Goal: Obtain resource: Download file/media

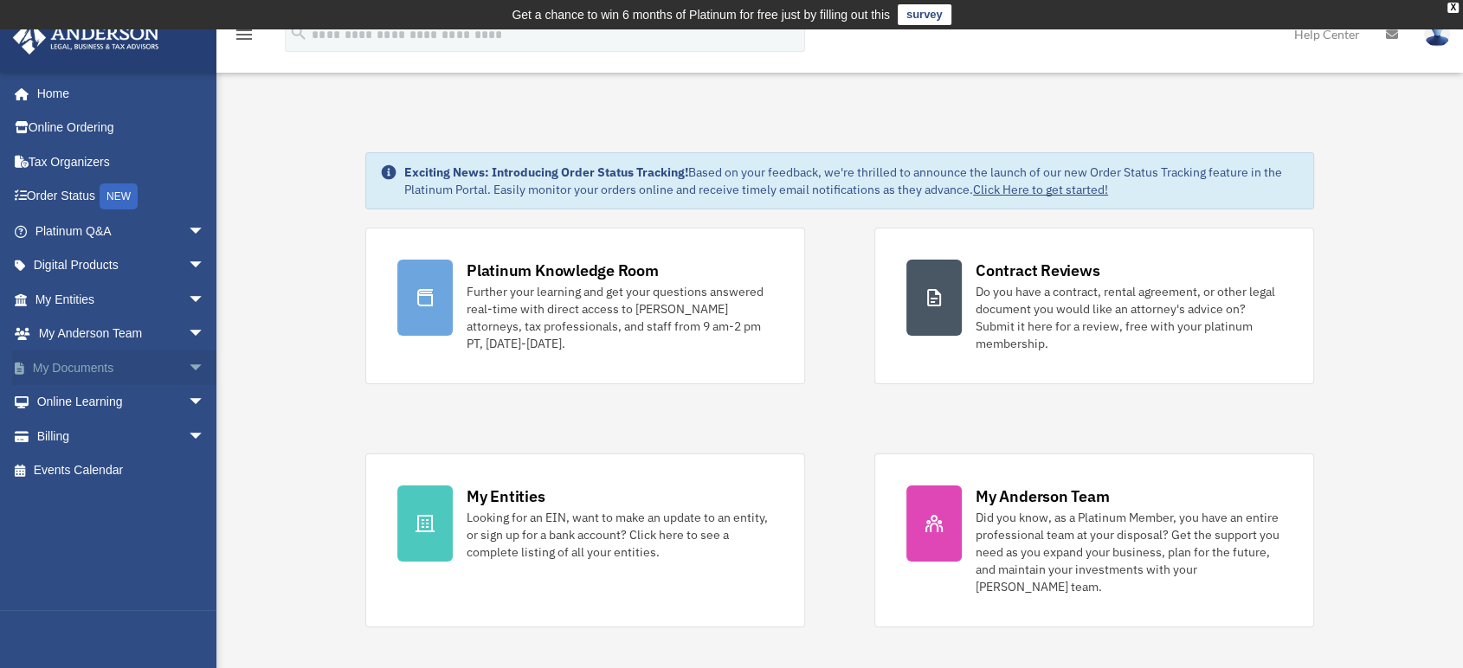
click at [188, 363] on span "arrow_drop_down" at bounding box center [205, 368] width 35 height 35
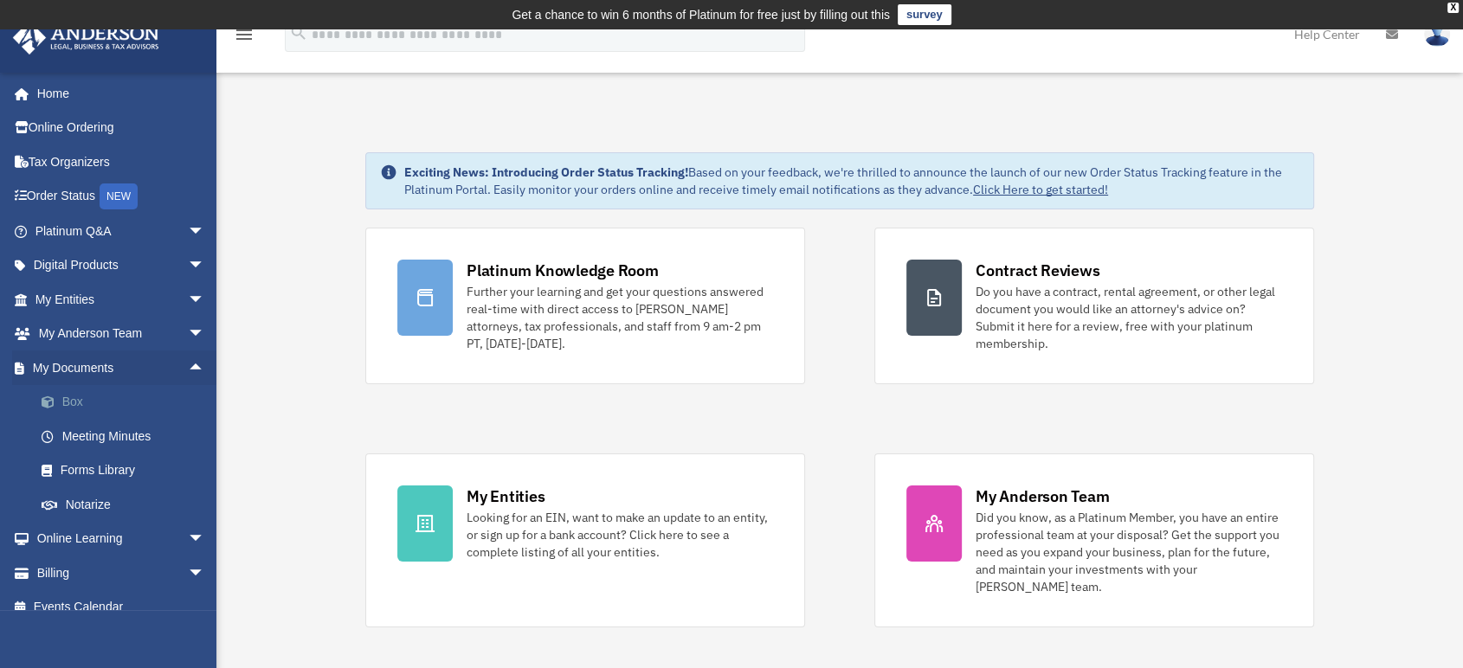
click at [87, 402] on link "Box" at bounding box center [127, 402] width 207 height 35
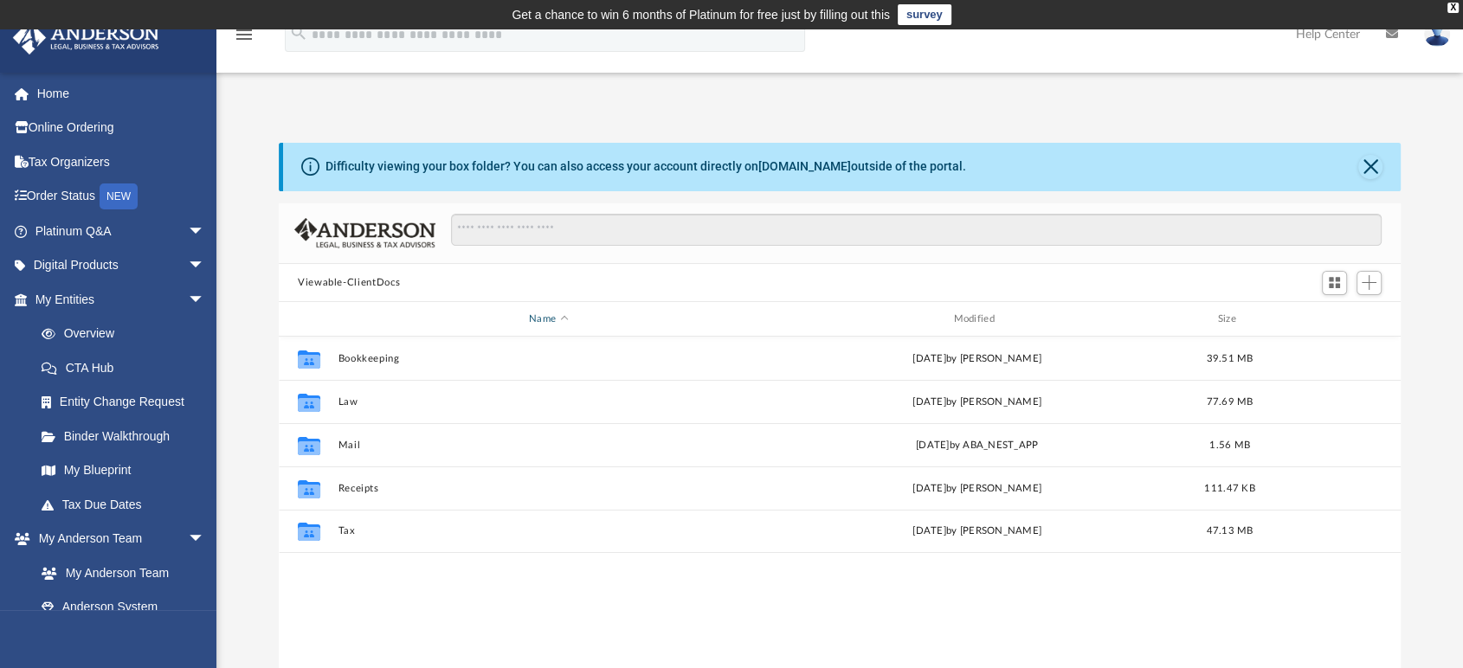
scroll to position [378, 1107]
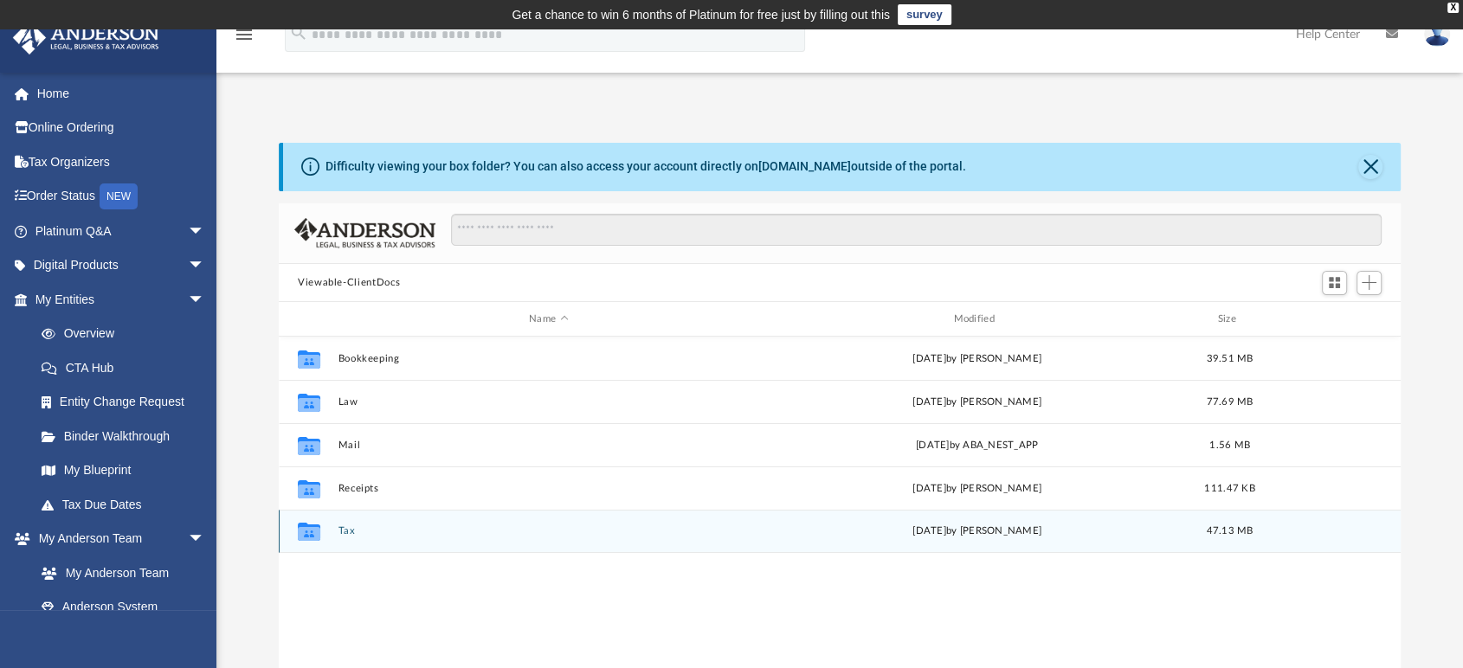
click at [344, 531] on button "Tax" at bounding box center [548, 531] width 421 height 11
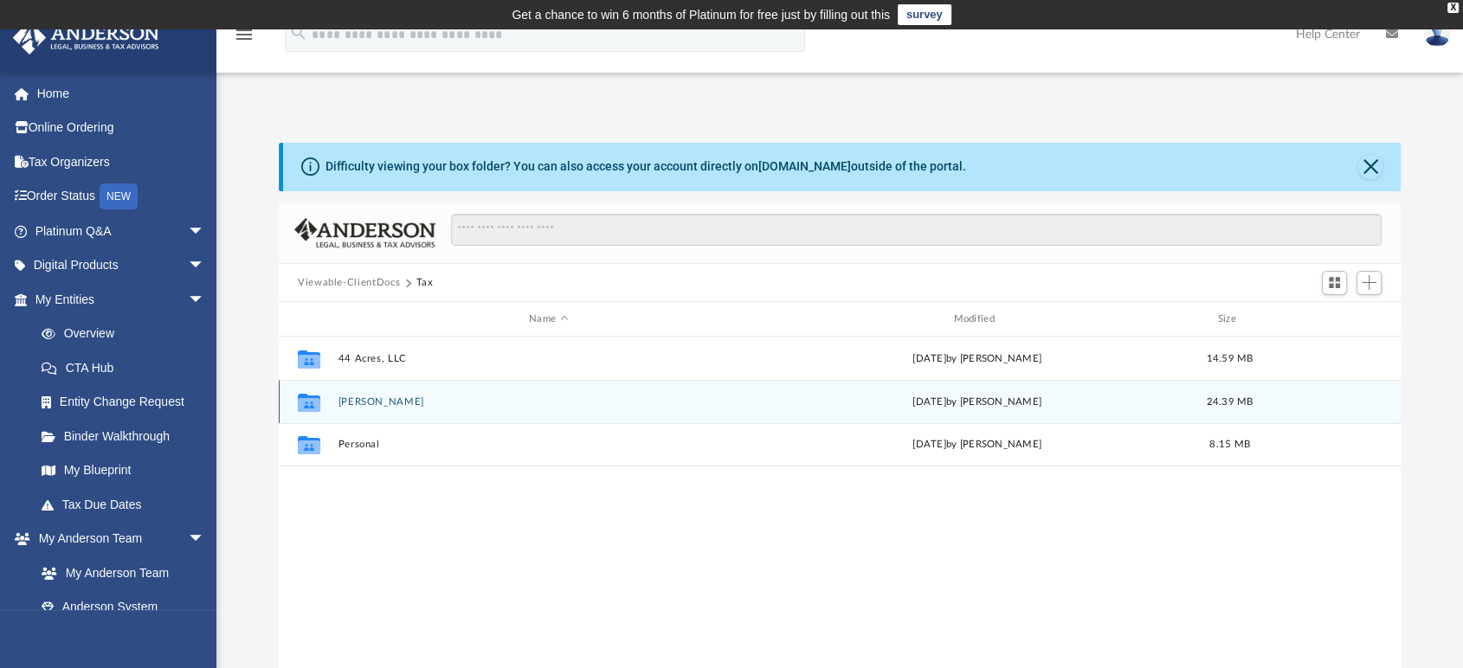
click at [364, 395] on div "Collaborated [PERSON_NAME][DATE] by [PERSON_NAME] 24.39 MB" at bounding box center [840, 401] width 1122 height 43
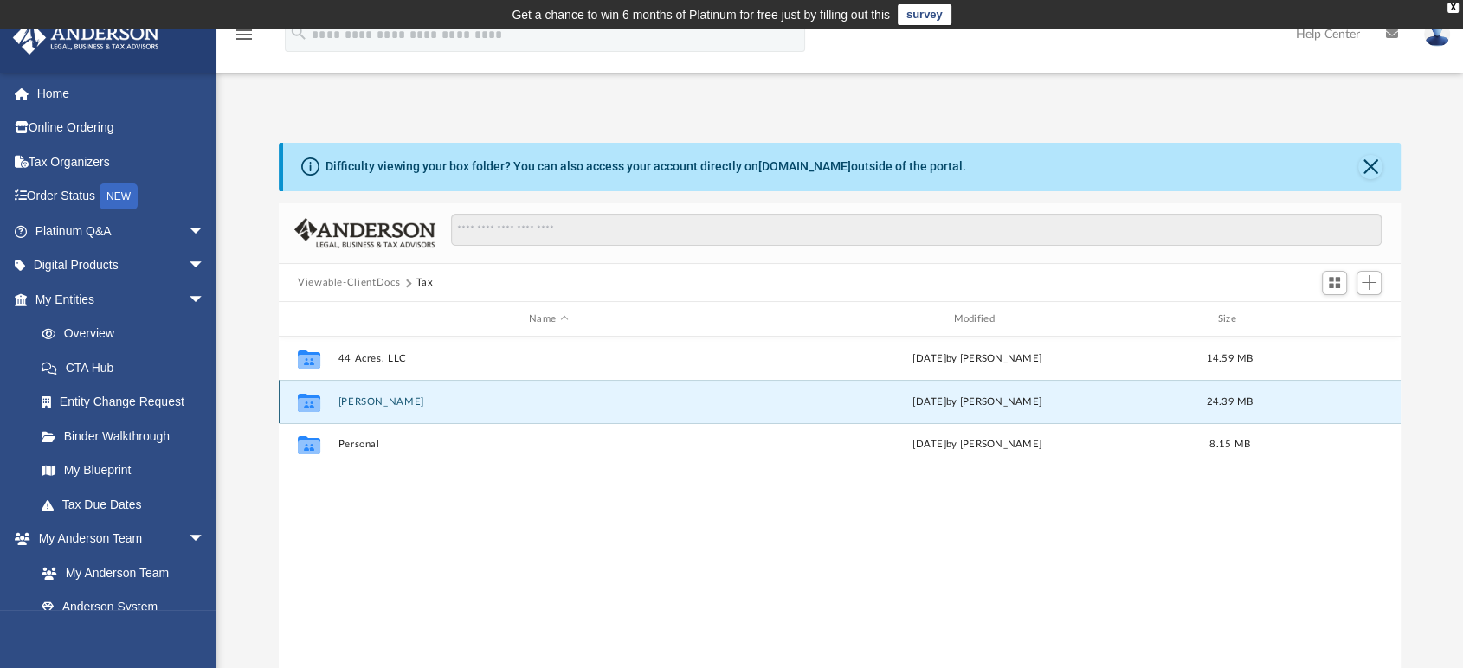
click at [374, 398] on button "[PERSON_NAME]" at bounding box center [548, 401] width 421 height 11
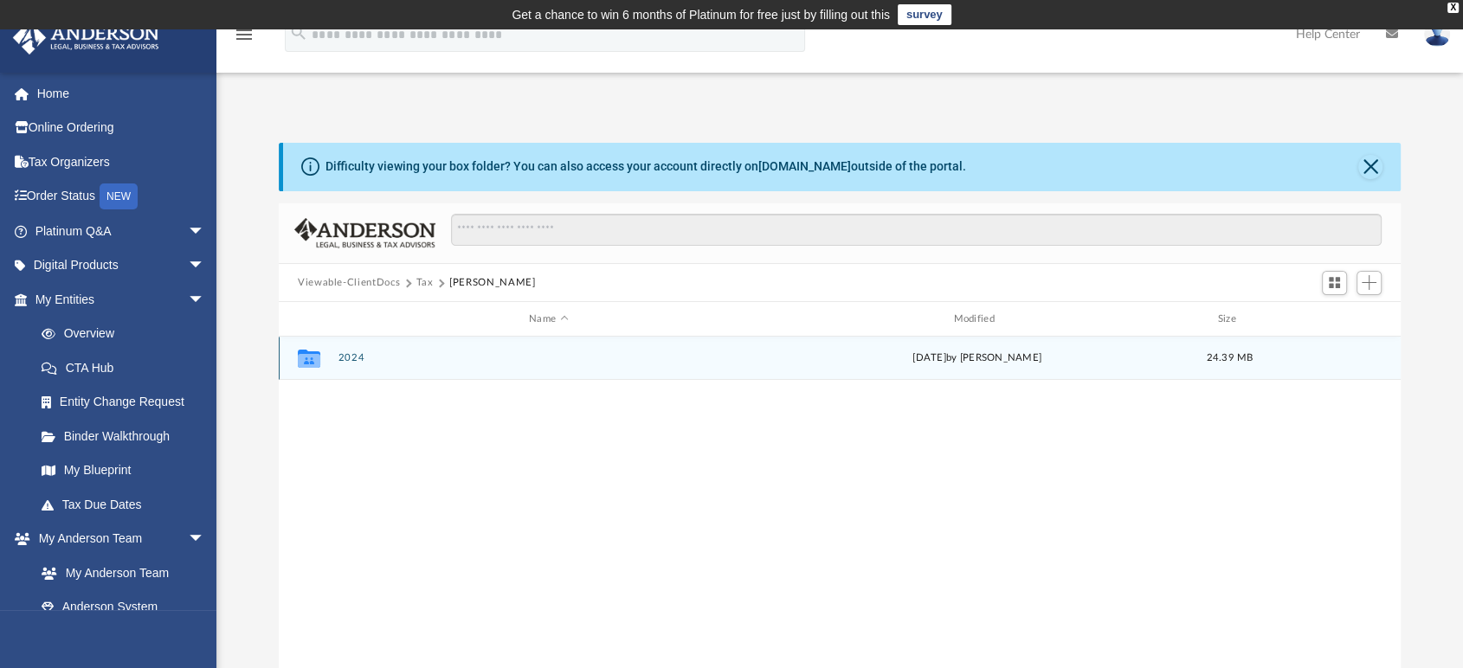
click at [352, 359] on button "2024" at bounding box center [548, 358] width 421 height 11
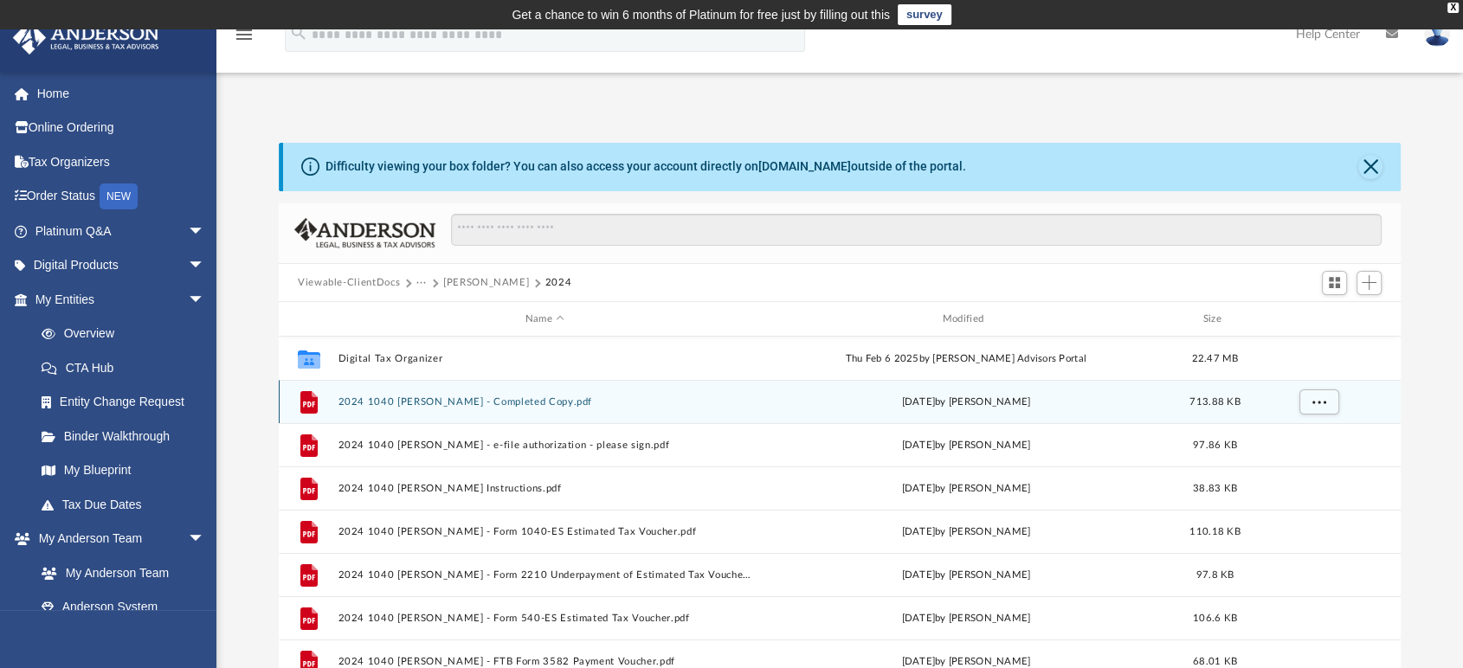
click at [485, 398] on button "2024 1040 [PERSON_NAME] - Completed Copy.pdf" at bounding box center [545, 401] width 414 height 11
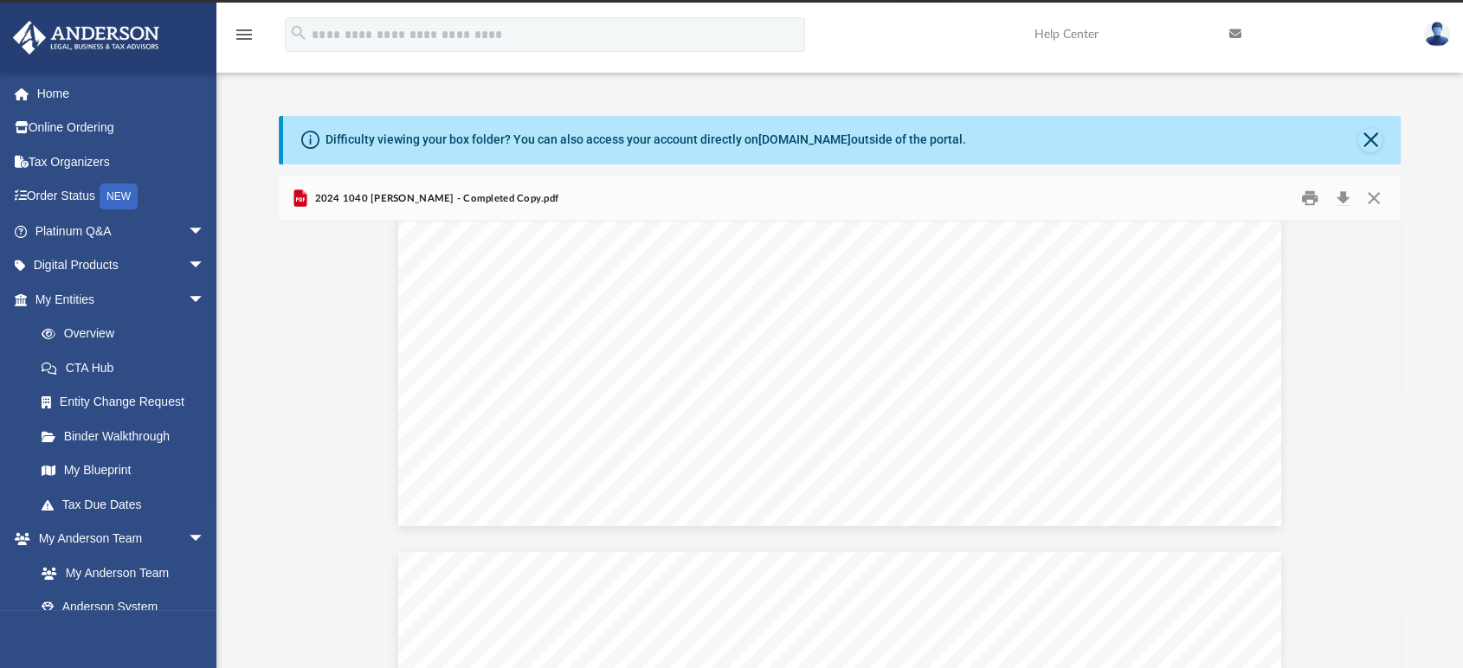
scroll to position [22889, 0]
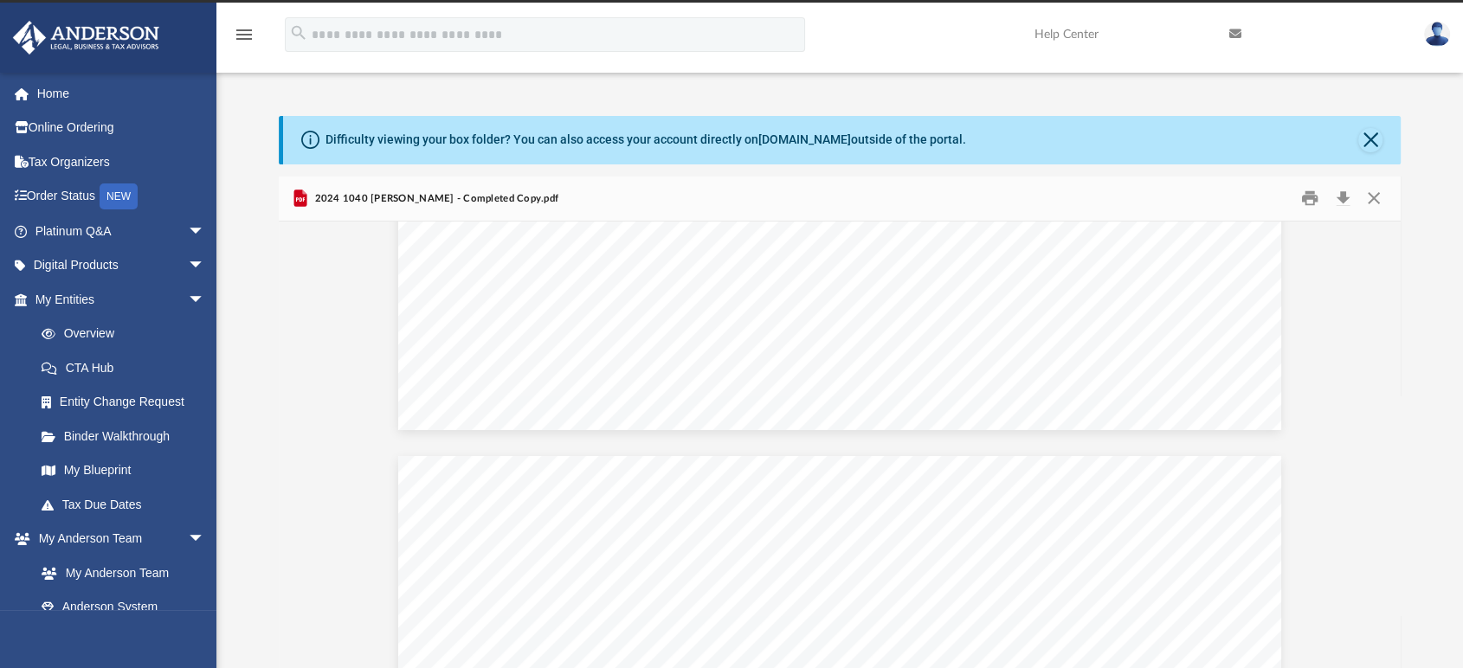
drag, startPoint x: 1211, startPoint y: 100, endPoint x: 892, endPoint y: 351, distance: 406.8
click at [1211, 100] on div "Difficulty viewing your box folder? You can also access your account directly o…" at bounding box center [839, 374] width 1246 height 589
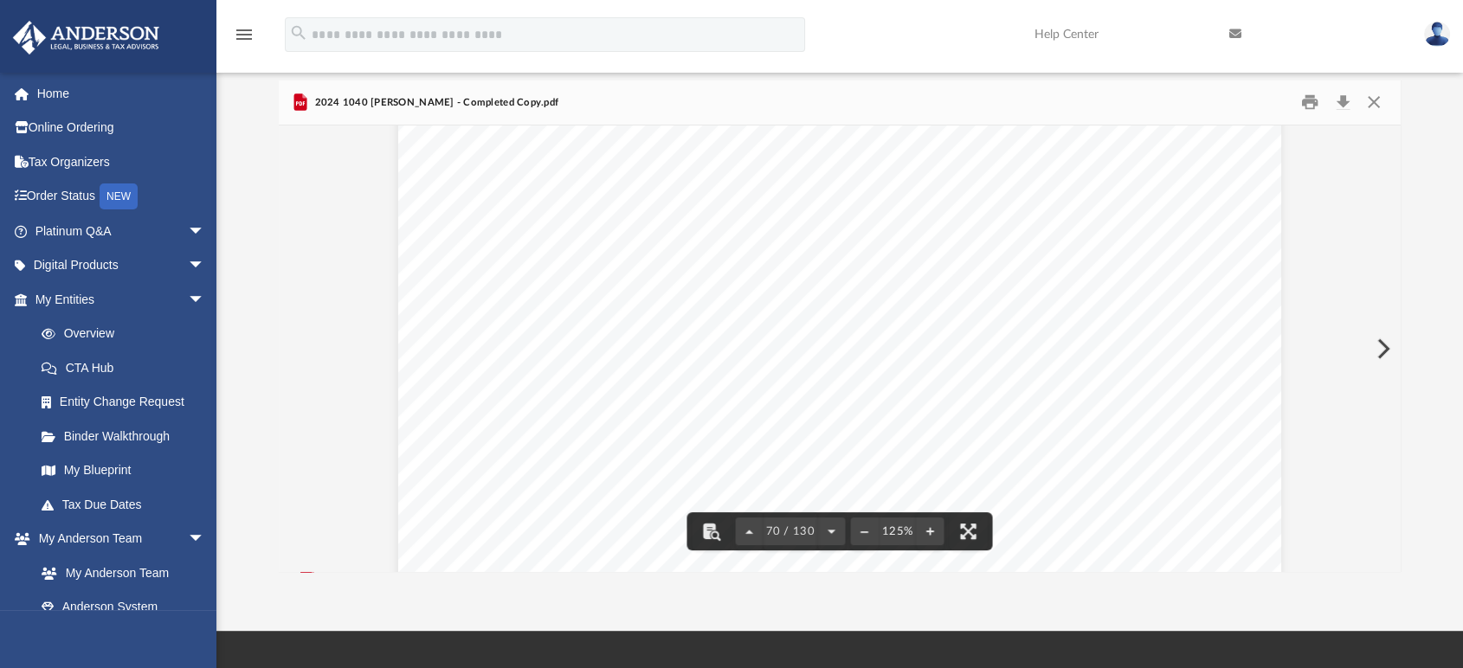
scroll to position [74053, 0]
drag, startPoint x: 1394, startPoint y: 347, endPoint x: 1392, endPoint y: 435, distance: 87.5
click at [1392, 435] on div "419052 [DATE] Column A Column B Column C Column D Column E Current year distrib…" at bounding box center [840, 349] width 1122 height 447
drag, startPoint x: 1394, startPoint y: 343, endPoint x: 1393, endPoint y: 390, distance: 46.7
click at [1393, 390] on div "419052 [DATE] Column A Column B Column C Column D Column E Current year distrib…" at bounding box center [840, 349] width 1122 height 447
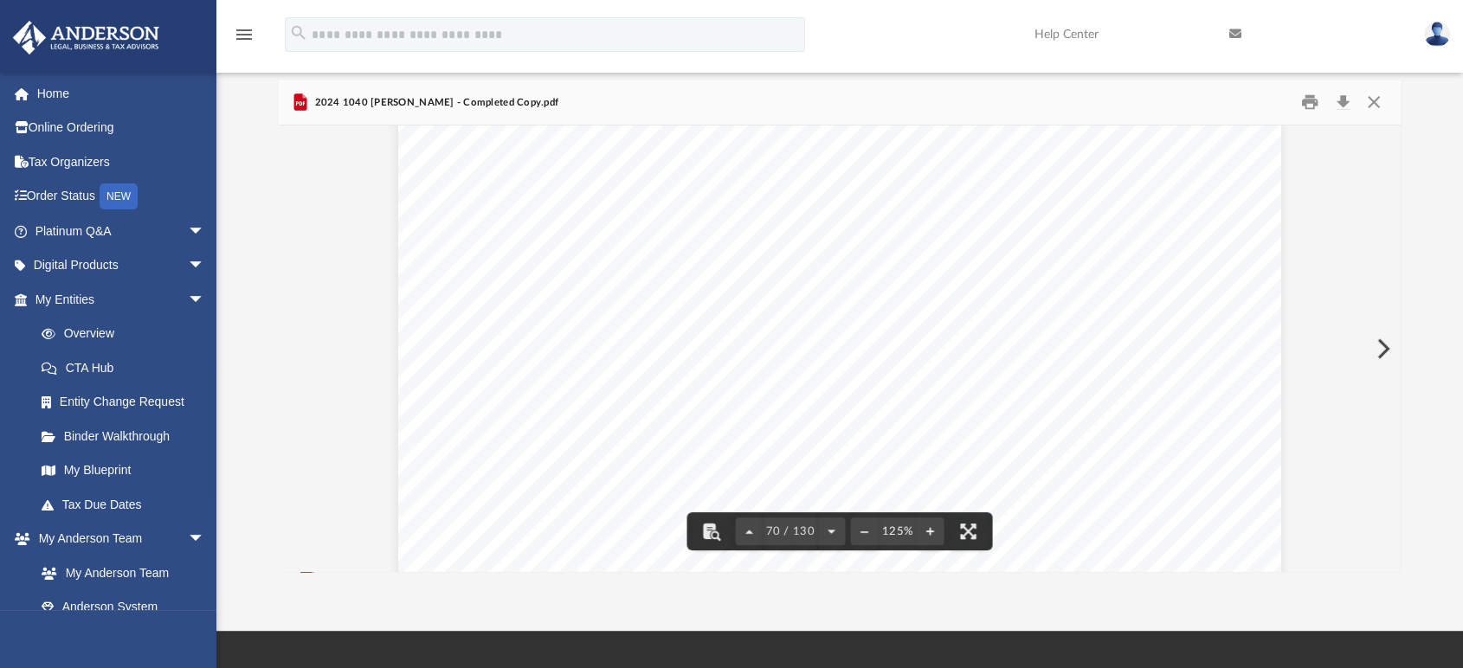
scroll to position [74431, 0]
drag, startPoint x: 1392, startPoint y: 370, endPoint x: 1392, endPoint y: 388, distance: 17.3
click at [1392, 388] on div "419052 [DATE] Column A Column B Column C Column D Column E Current year distrib…" at bounding box center [840, 349] width 1122 height 447
click at [750, 531] on button "File preview" at bounding box center [749, 531] width 28 height 38
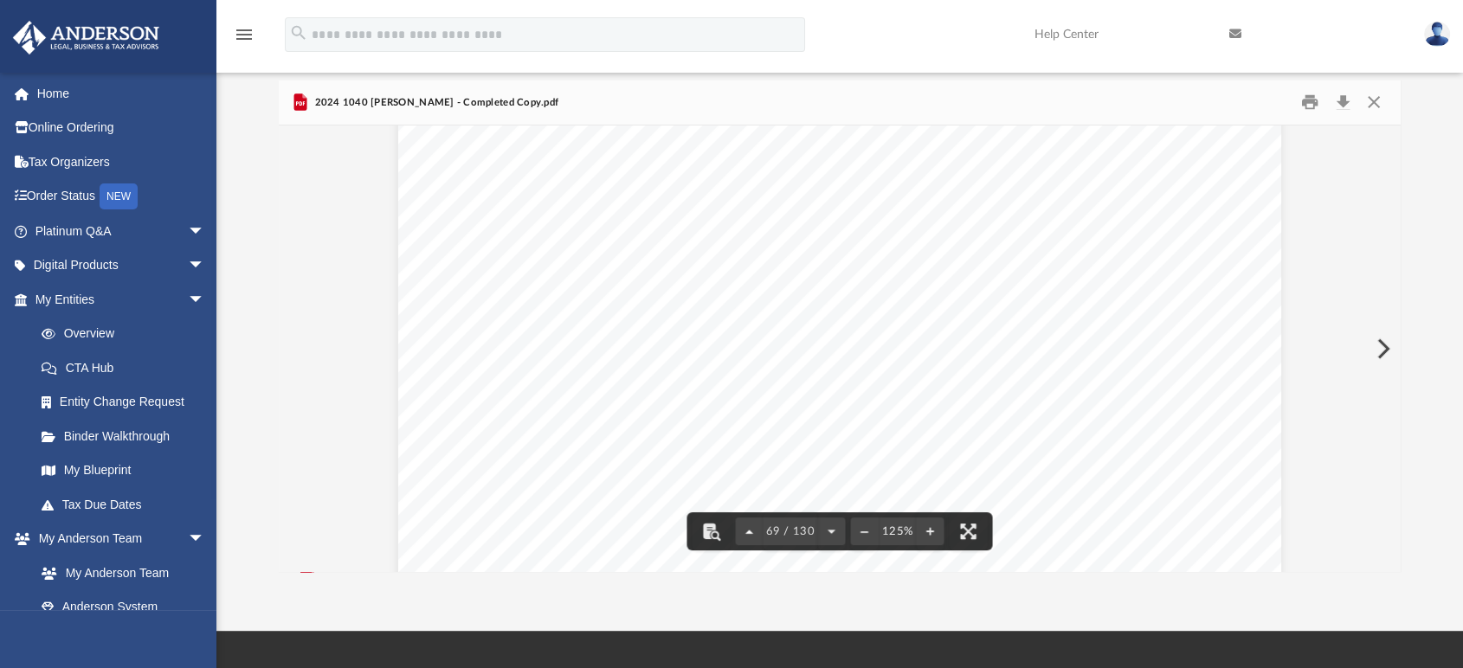
click at [750, 531] on button "File preview" at bounding box center [749, 531] width 28 height 38
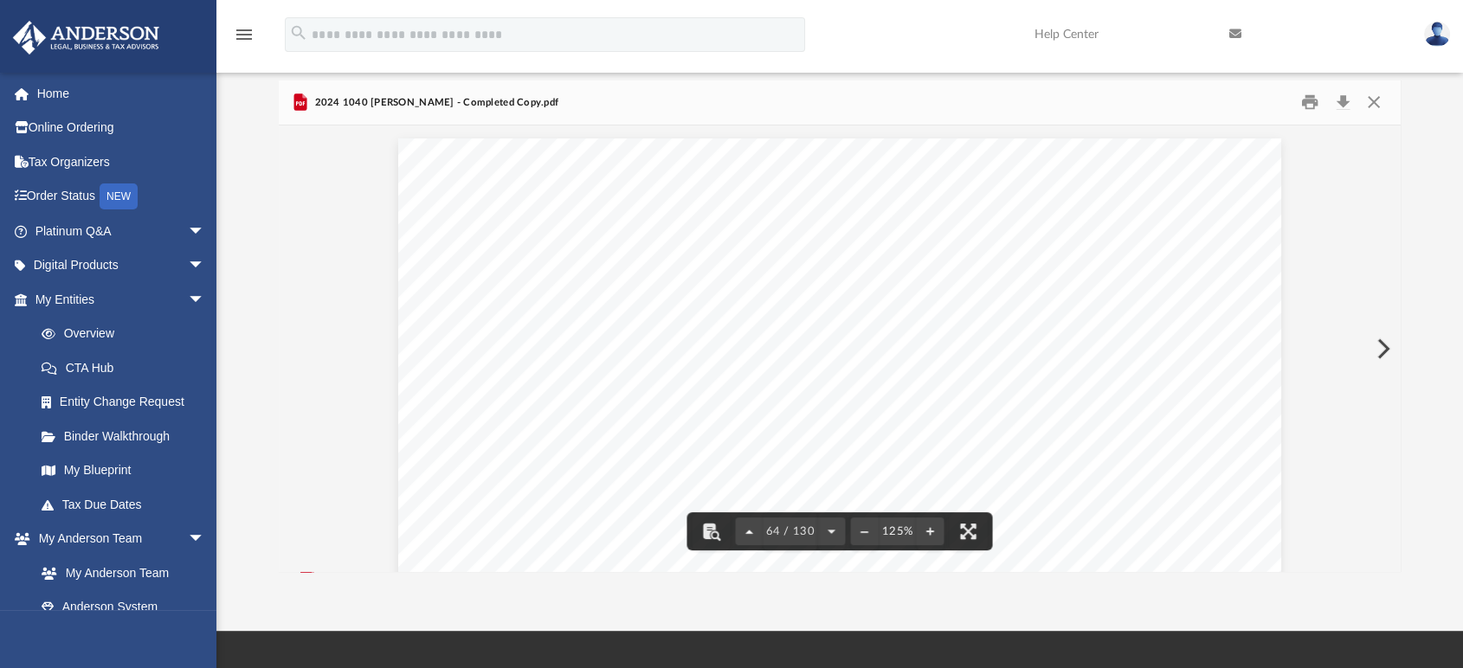
scroll to position [66864, 0]
click at [789, 529] on span "64 / 130" at bounding box center [790, 531] width 55 height 11
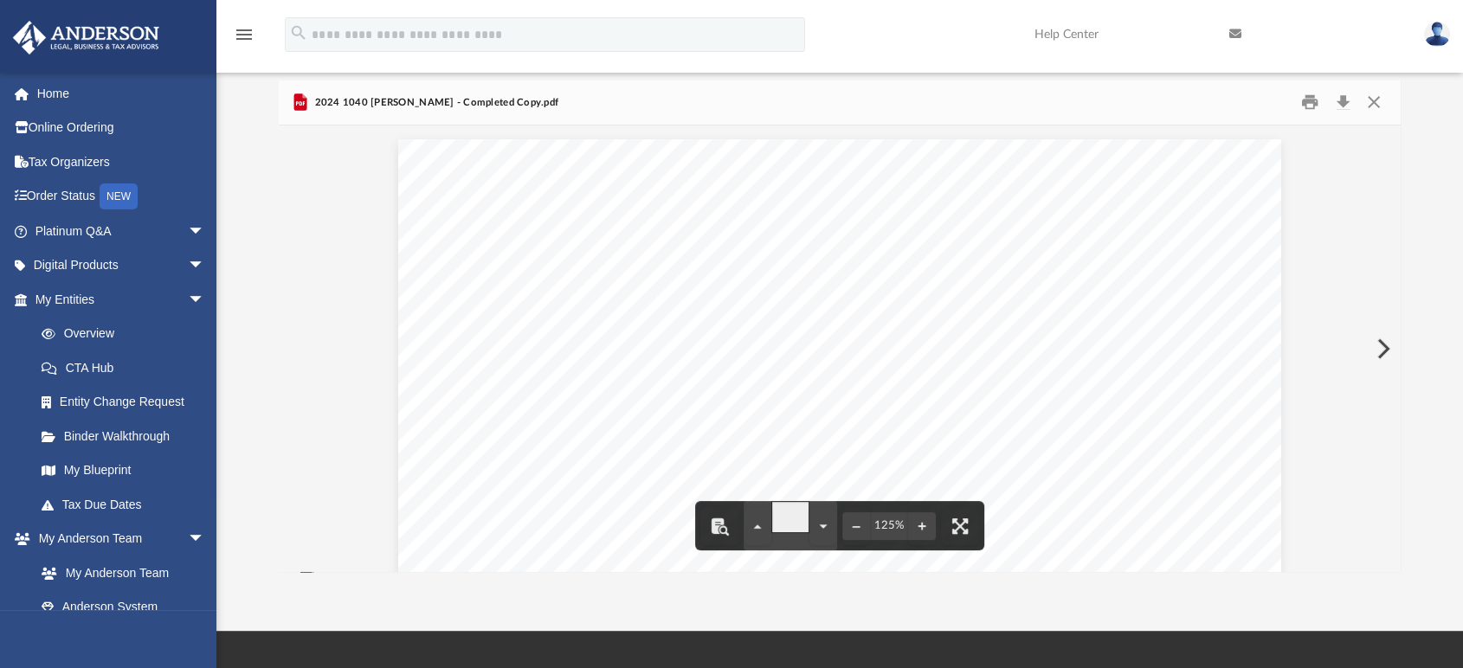
type input "*"
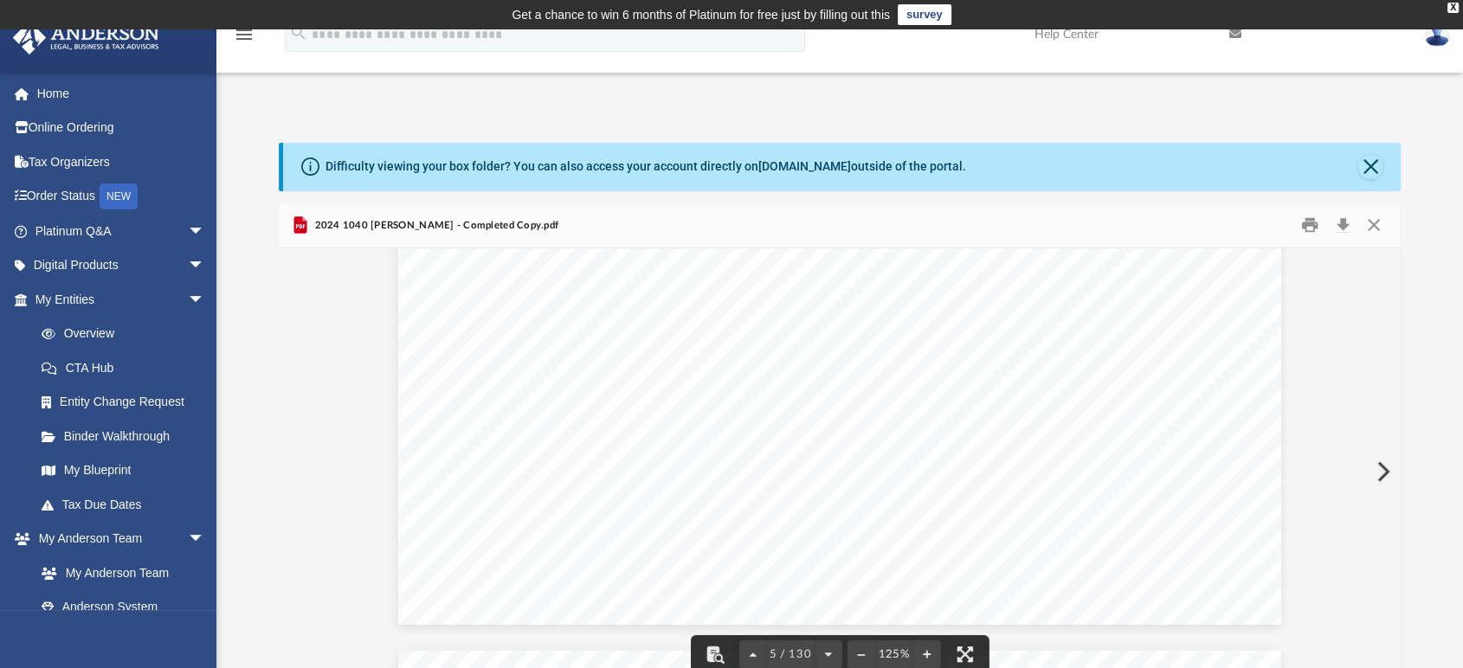
scroll to position [4808, 0]
click at [1456, 7] on div "X" at bounding box center [1452, 8] width 11 height 10
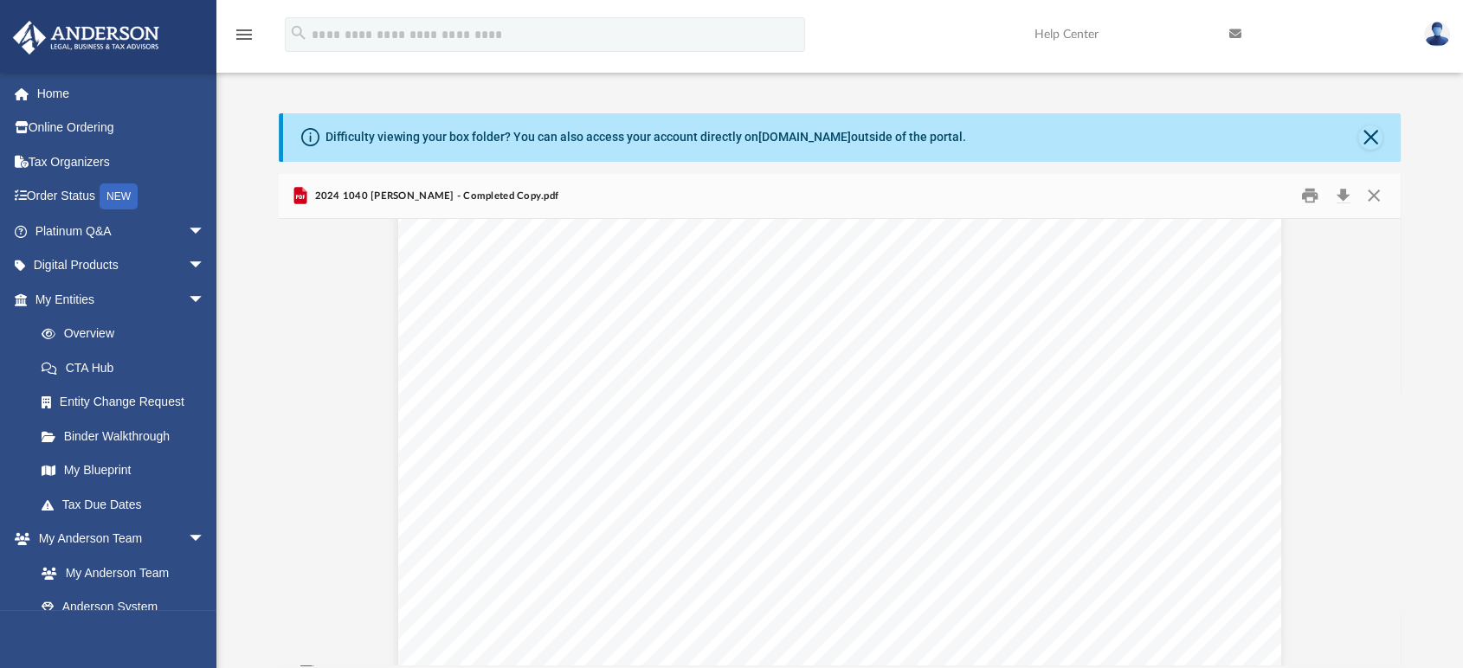
scroll to position [6828, 0]
